Goal: Use online tool/utility

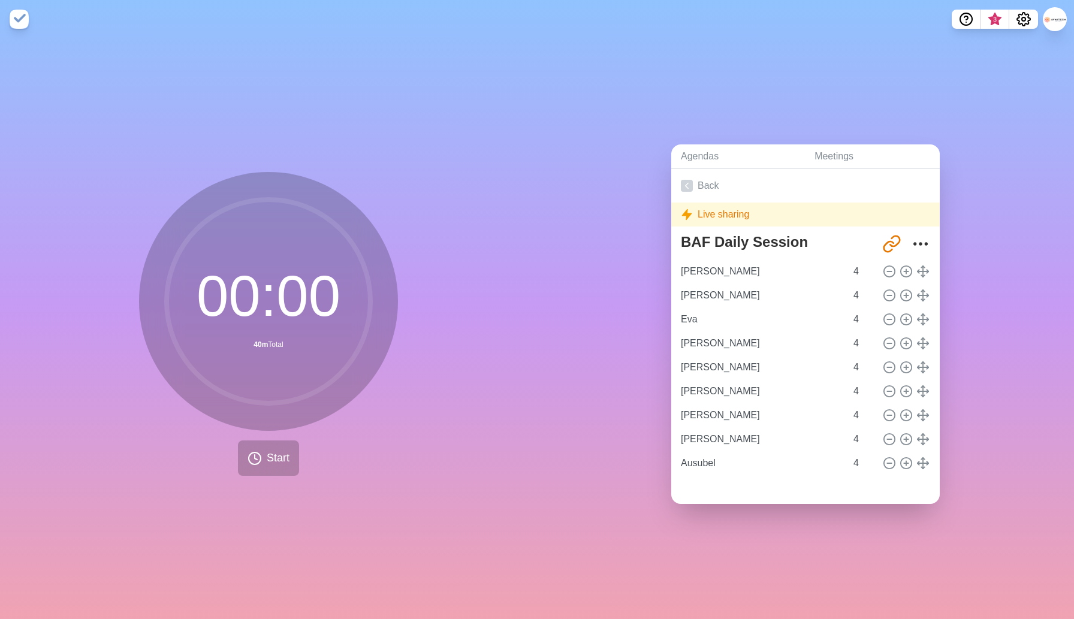
type input "[PERSON_NAME]"
type input "Eva"
type input "[PERSON_NAME]"
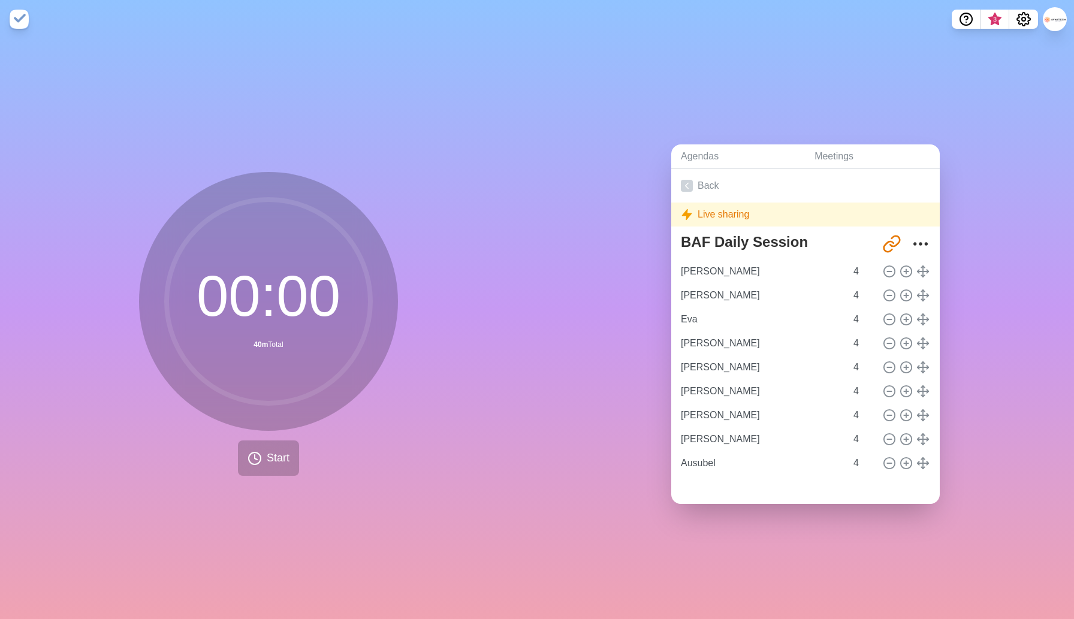
type input "[PERSON_NAME]"
type input "Ausubel"
type input "[PERSON_NAME]"
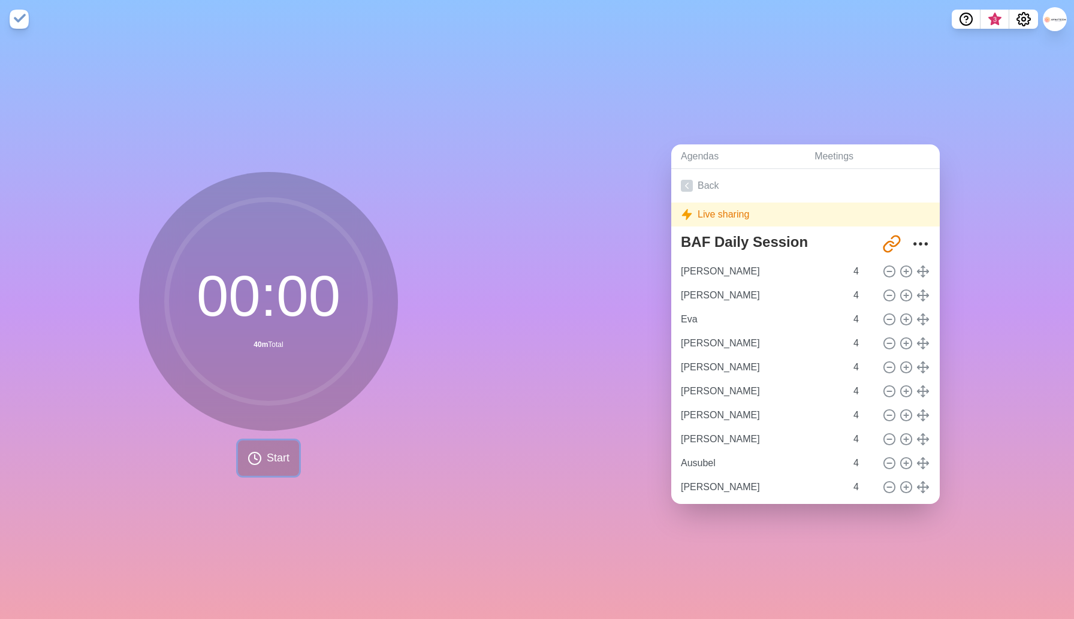
click at [269, 460] on span "Start" at bounding box center [278, 458] width 23 height 16
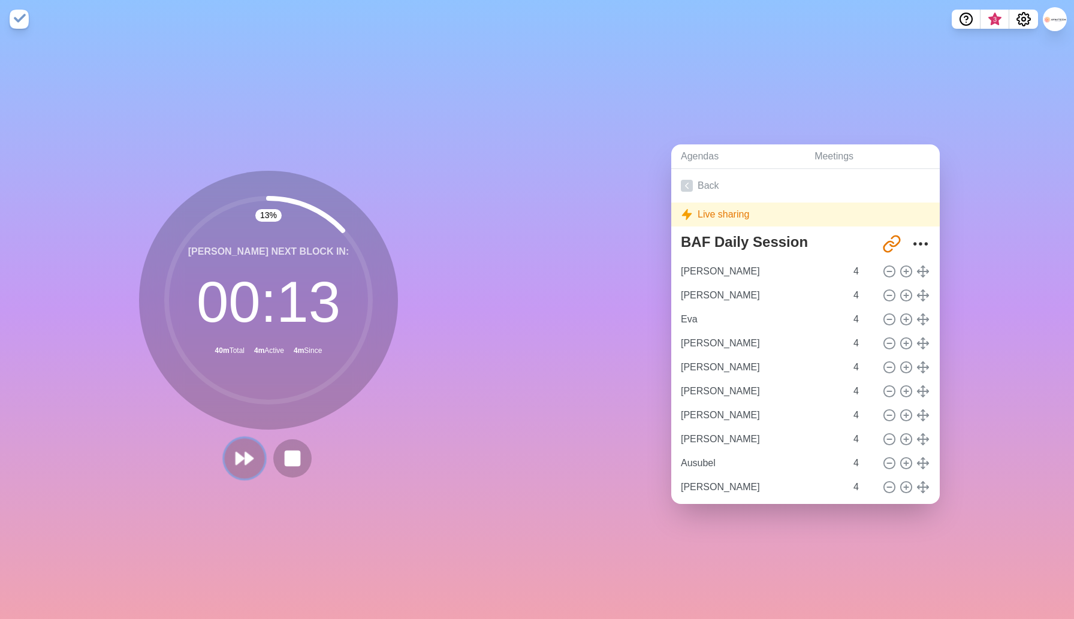
click at [239, 459] on polygon at bounding box center [240, 459] width 8 height 12
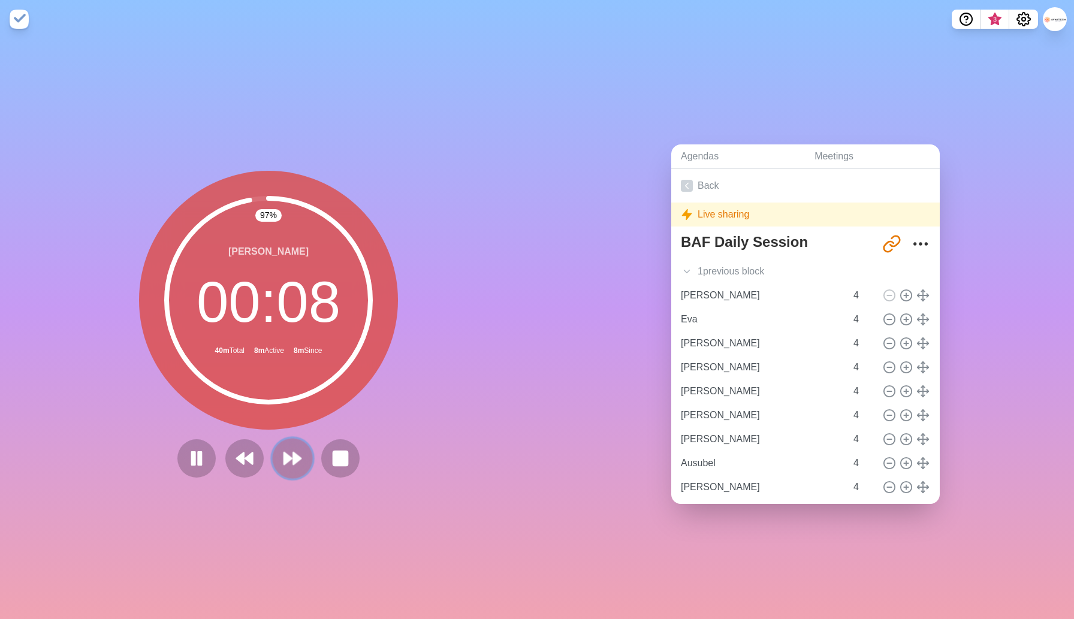
click at [299, 463] on icon at bounding box center [292, 458] width 20 height 20
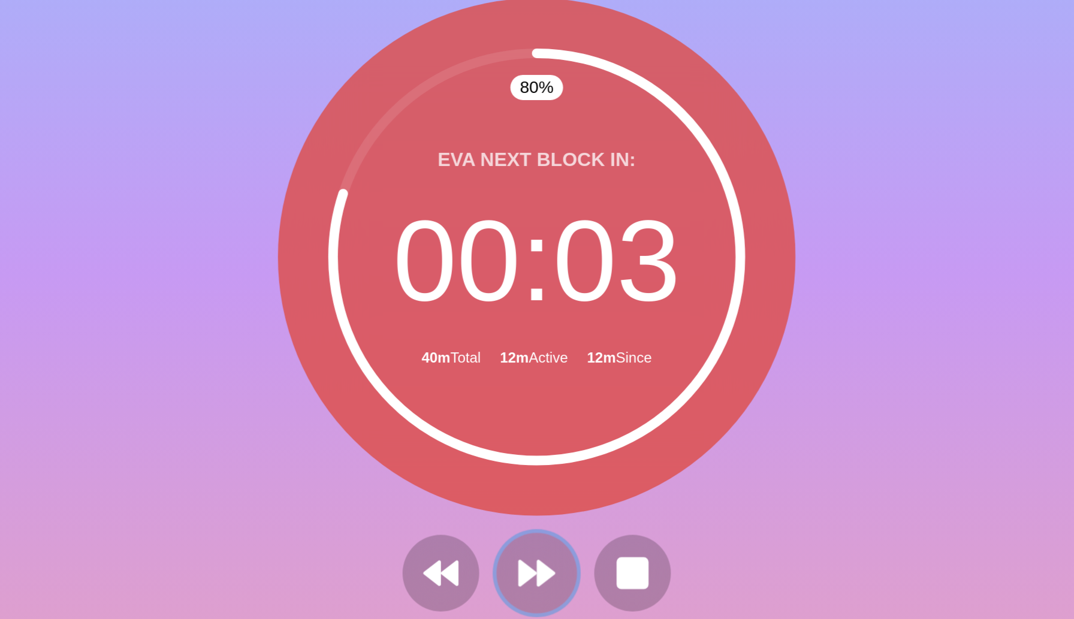
click at [271, 457] on polygon at bounding box center [273, 459] width 8 height 12
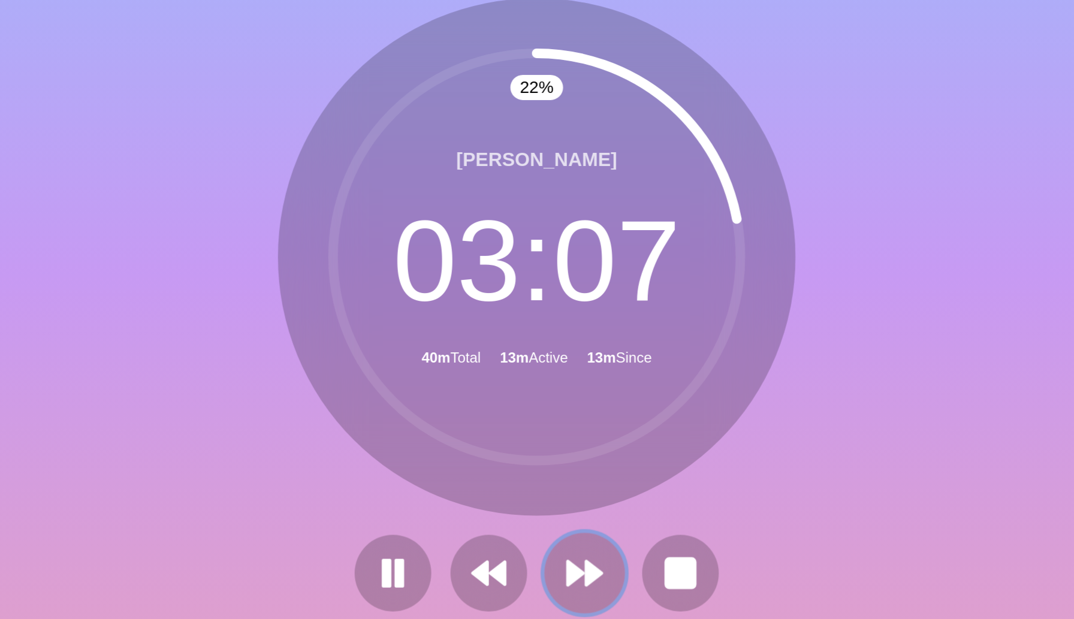
click at [290, 456] on polygon at bounding box center [288, 459] width 8 height 12
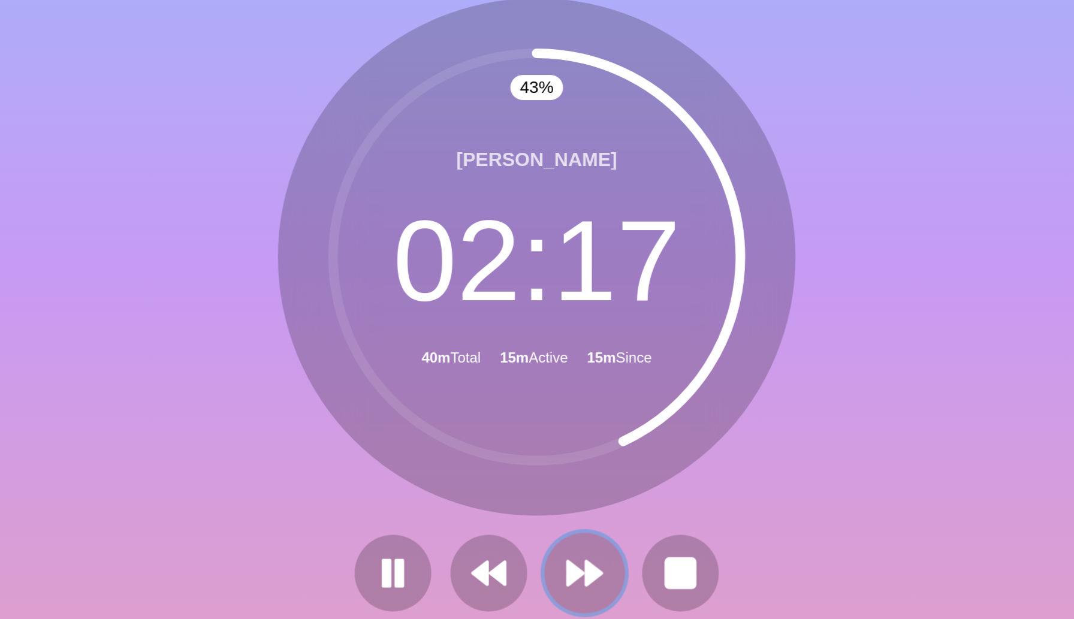
click at [290, 456] on polygon at bounding box center [288, 459] width 8 height 12
click at [287, 453] on polygon at bounding box center [288, 459] width 8 height 12
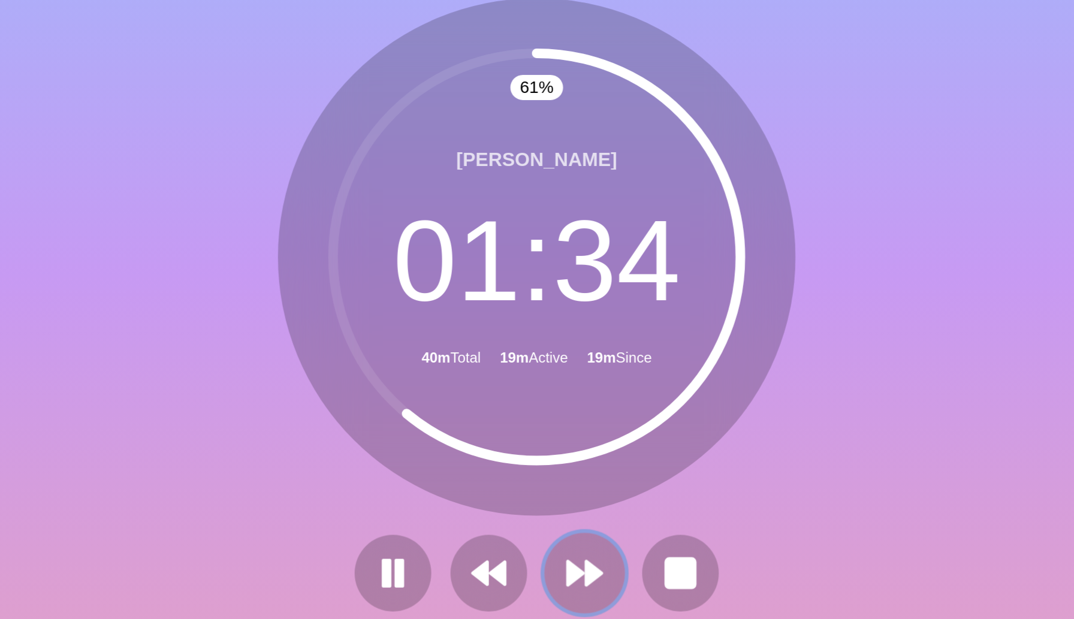
click at [292, 456] on icon at bounding box center [292, 458] width 20 height 20
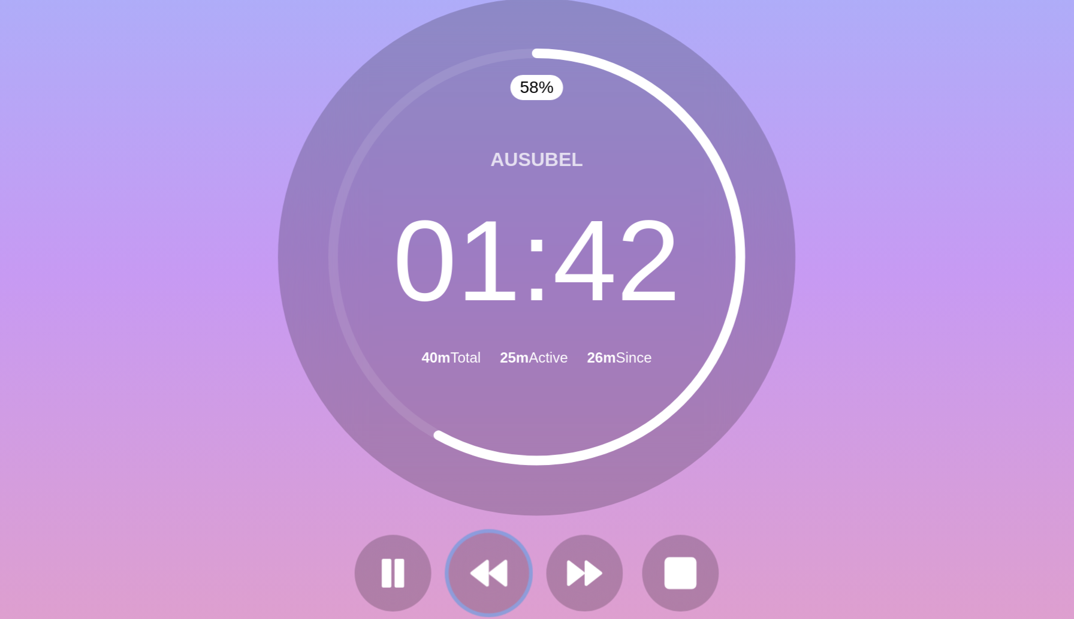
click at [253, 460] on polygon at bounding box center [249, 459] width 8 height 12
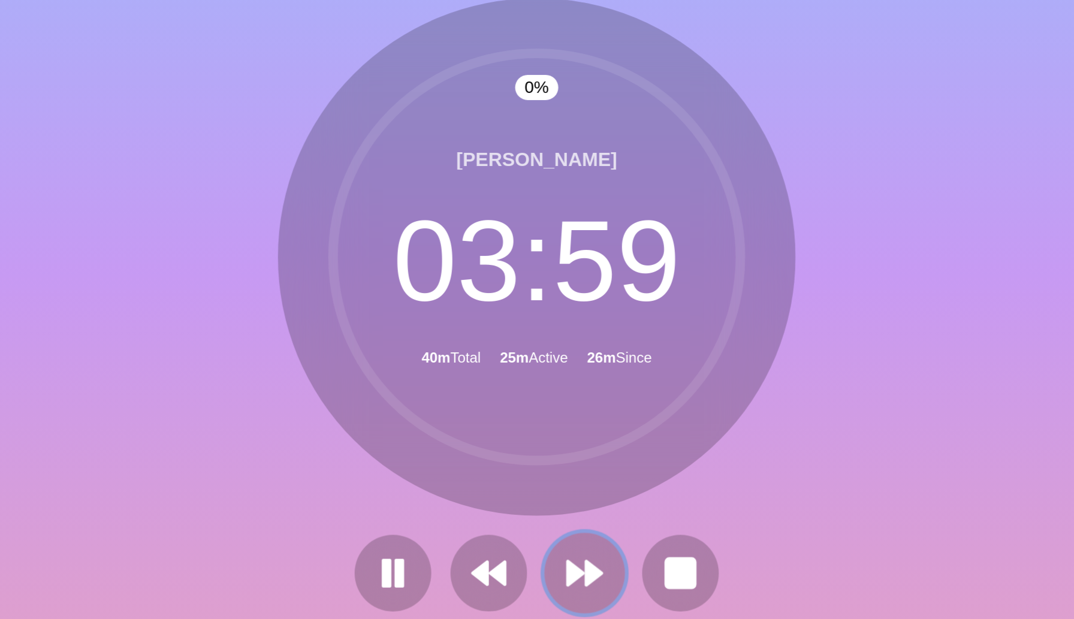
click at [300, 461] on icon at bounding box center [292, 458] width 20 height 20
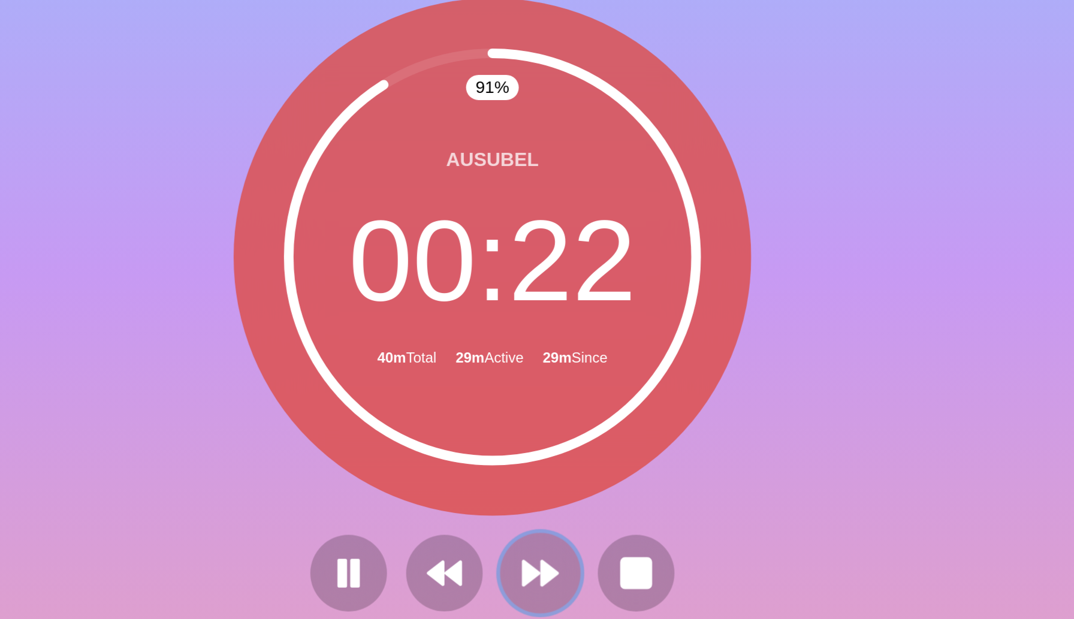
click at [297, 466] on icon at bounding box center [292, 458] width 20 height 20
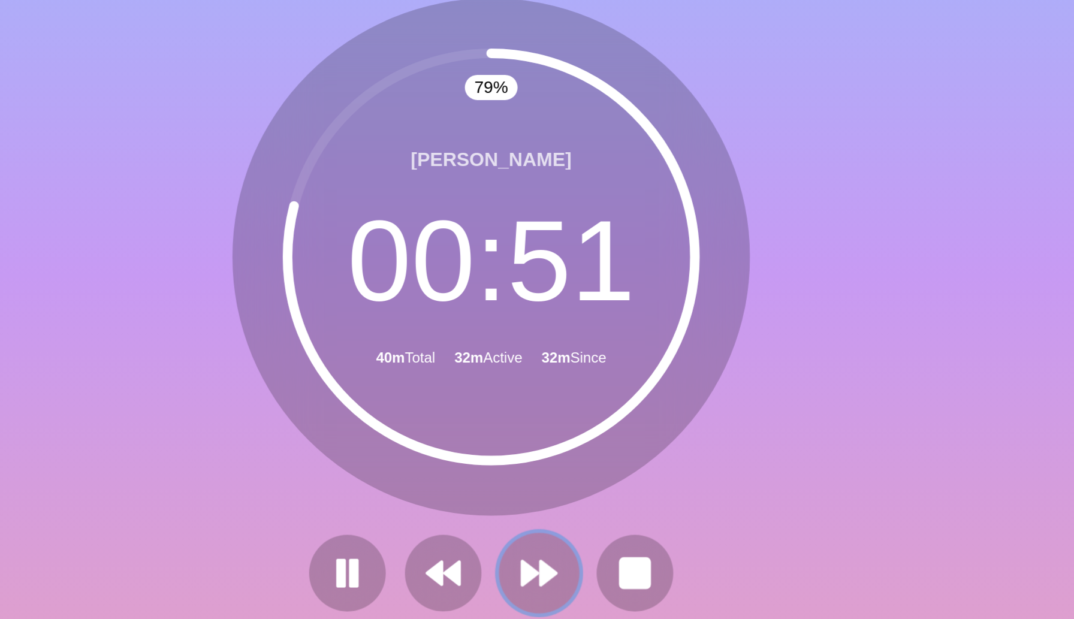
click at [288, 459] on polygon at bounding box center [288, 459] width 8 height 12
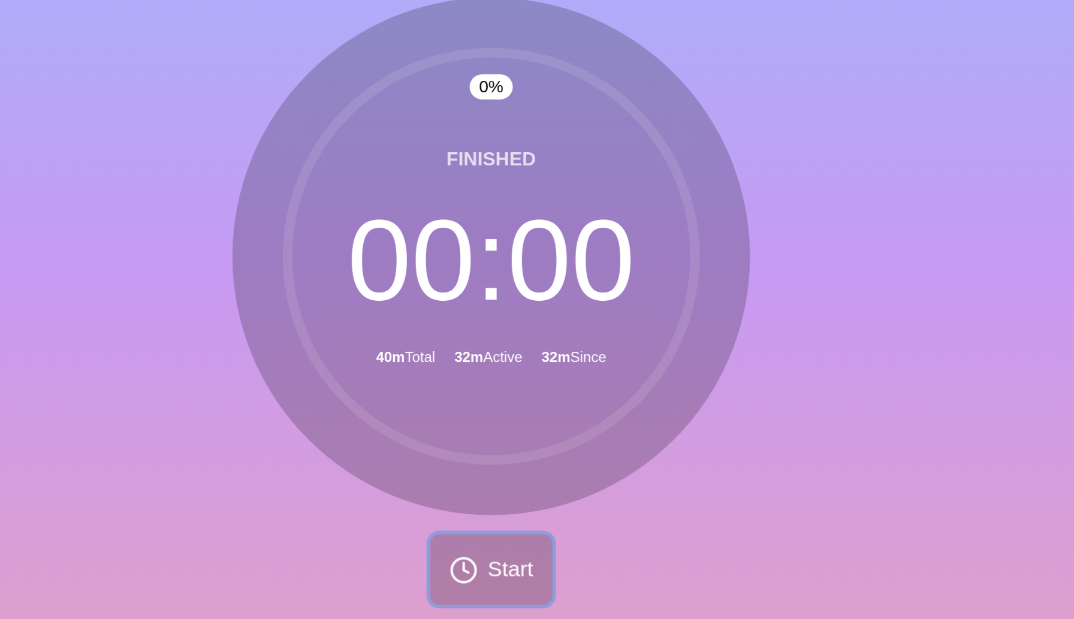
click at [279, 457] on span "Start" at bounding box center [278, 458] width 23 height 16
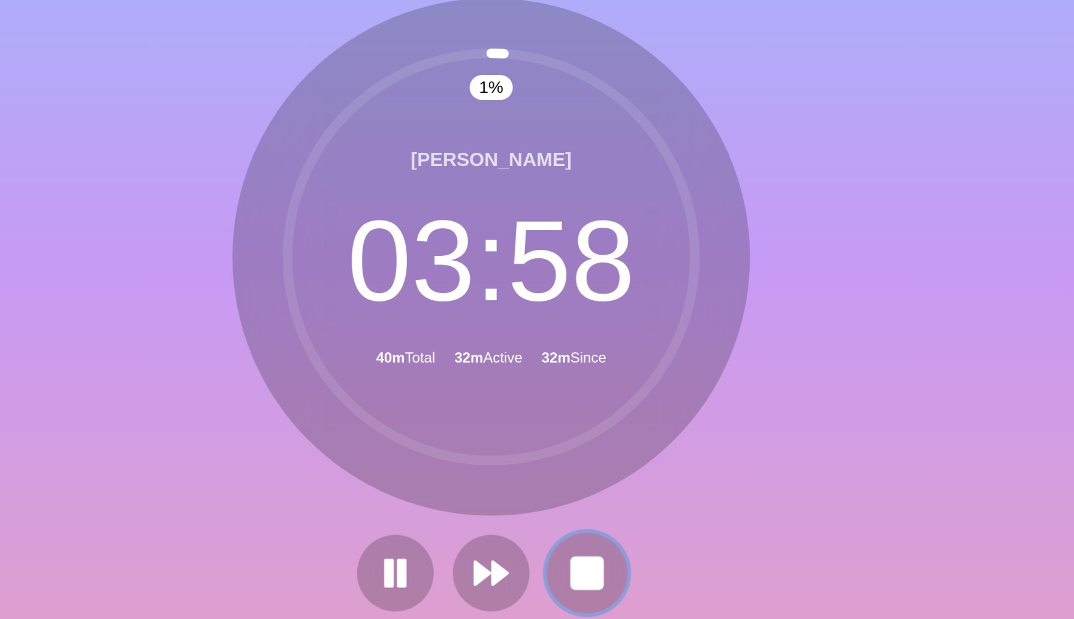
click at [304, 464] on button at bounding box center [316, 458] width 40 height 40
